Goal: Check status

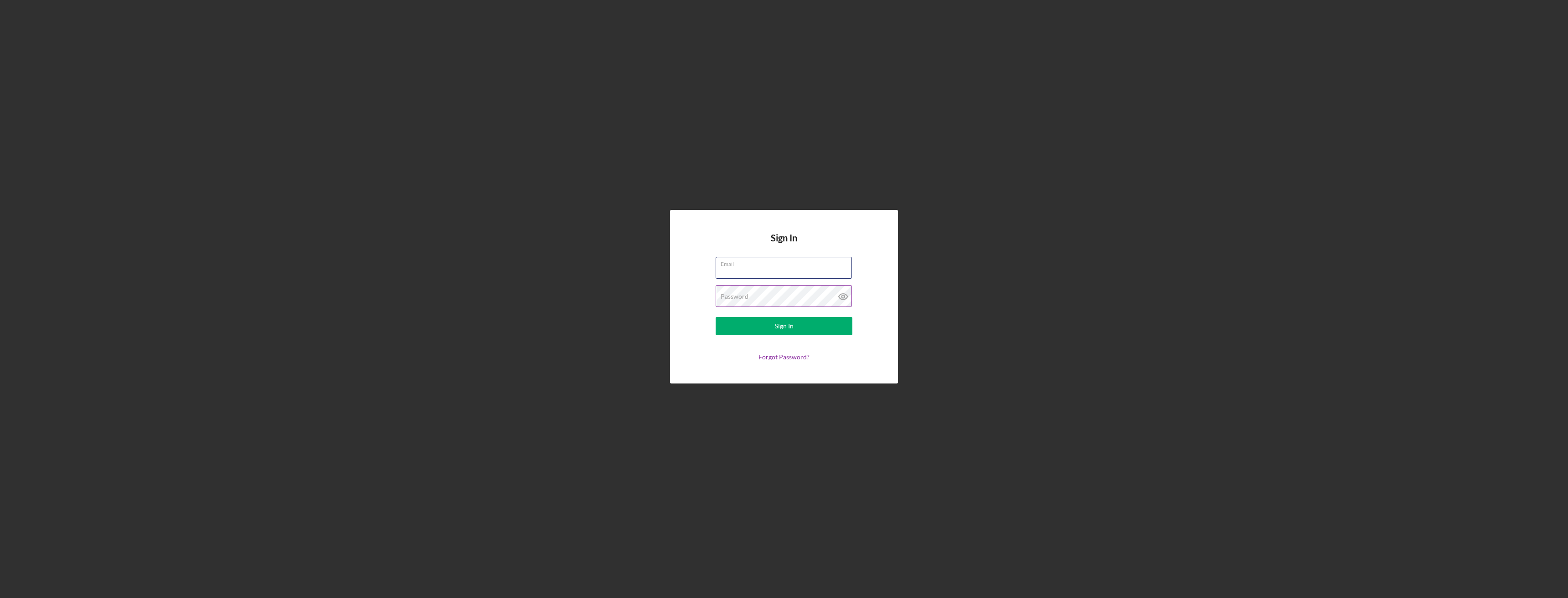
type input "[EMAIL_ADDRESS][DOMAIN_NAME]"
click at [760, 329] on button "Sign In" at bounding box center [784, 326] width 137 height 18
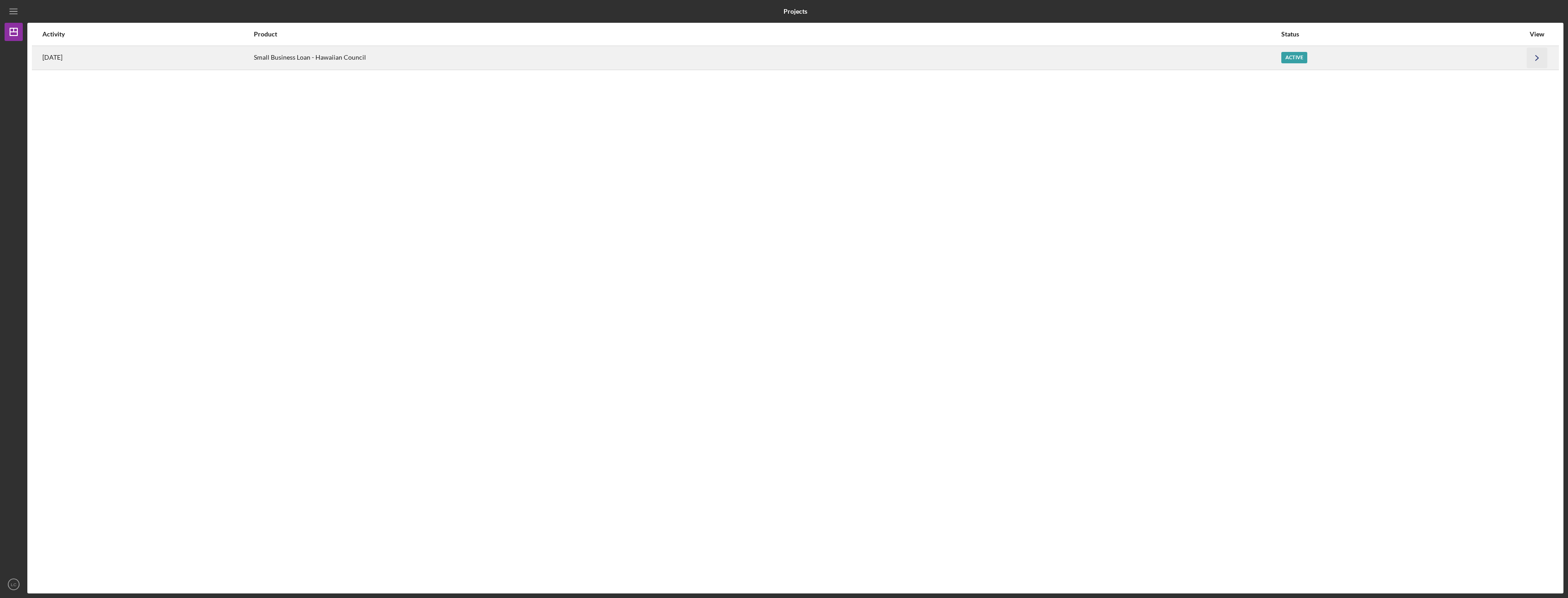
click at [1531, 59] on icon "Icon/Navigate" at bounding box center [1538, 58] width 21 height 21
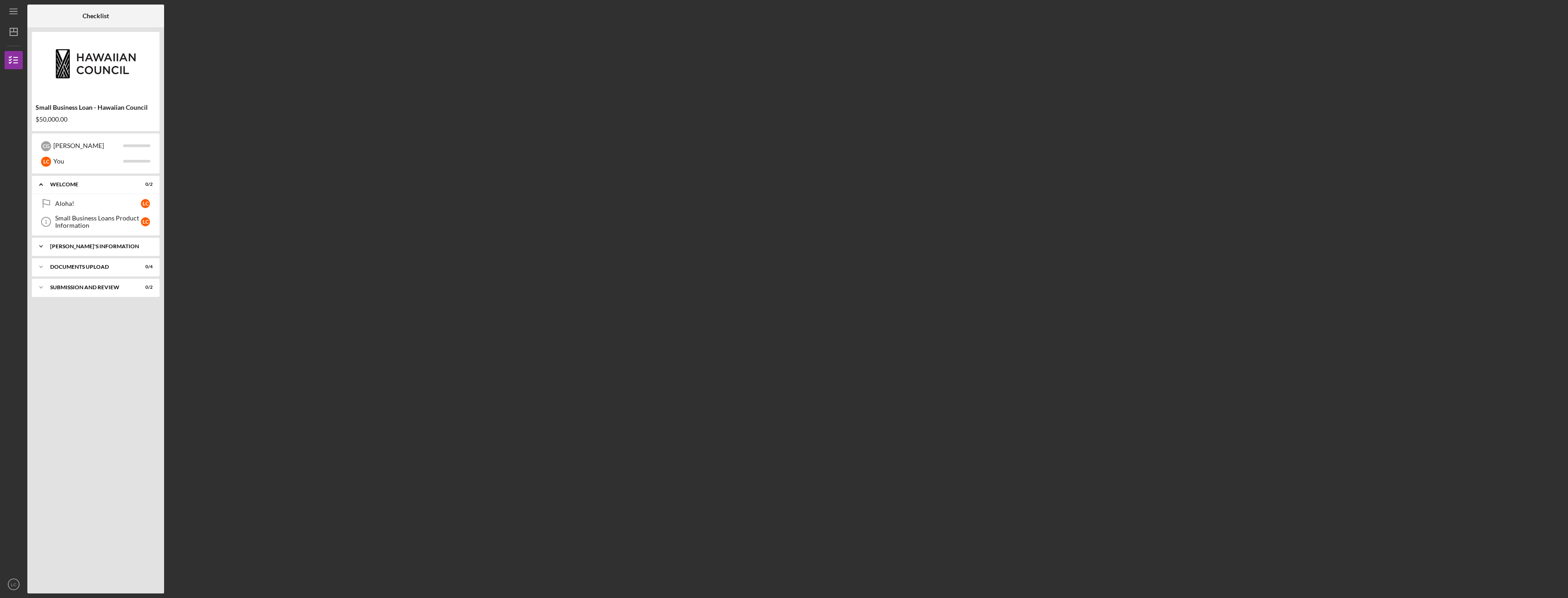
click at [42, 243] on icon "Icon/Expander" at bounding box center [41, 246] width 18 height 18
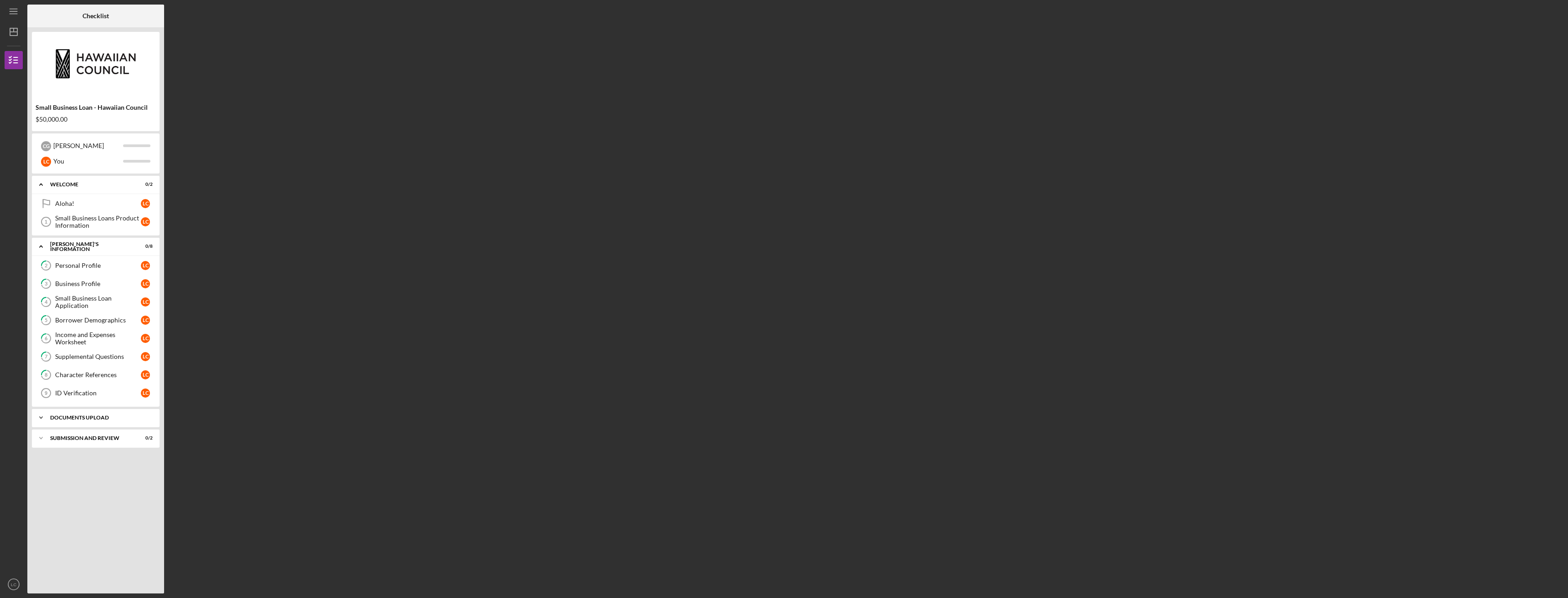
click at [42, 418] on icon "Icon/Expander" at bounding box center [41, 418] width 18 height 18
click at [71, 395] on div "ID Verification" at bounding box center [98, 393] width 86 height 7
